Goal: Check status

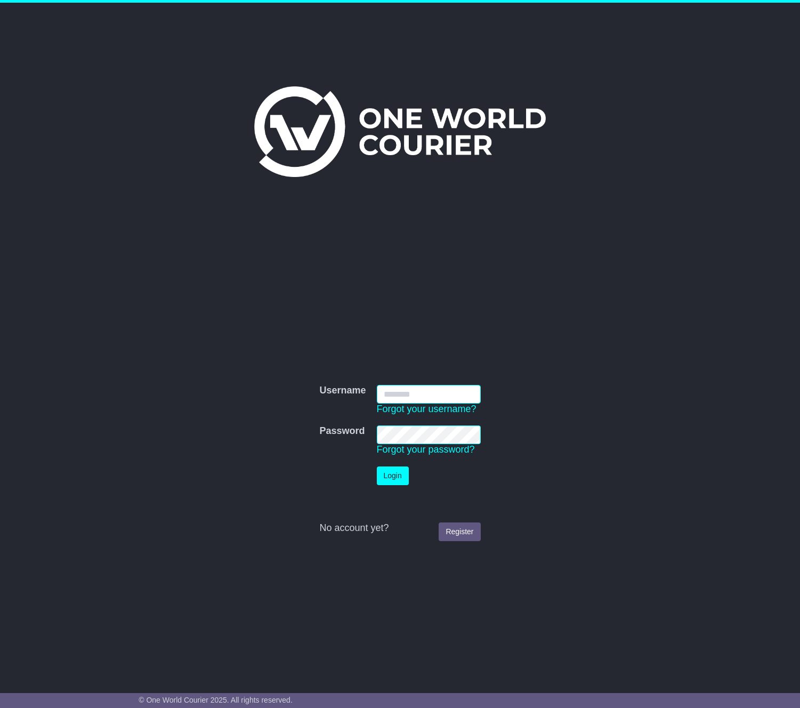
type input "**********"
click at [396, 478] on button "Login" at bounding box center [393, 476] width 32 height 19
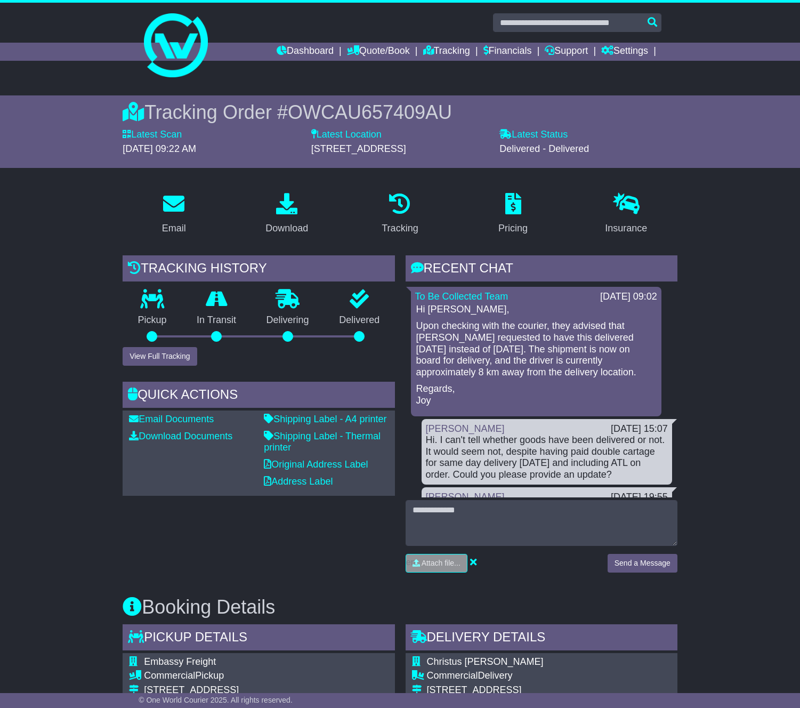
click at [511, 379] on div "Hi [PERSON_NAME], Upon checking with the courier, they advised that [PERSON_NAM…" at bounding box center [536, 355] width 242 height 103
